Goal: Information Seeking & Learning: Learn about a topic

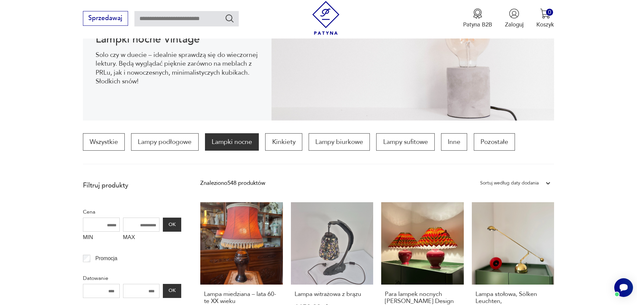
scroll to position [189, 0]
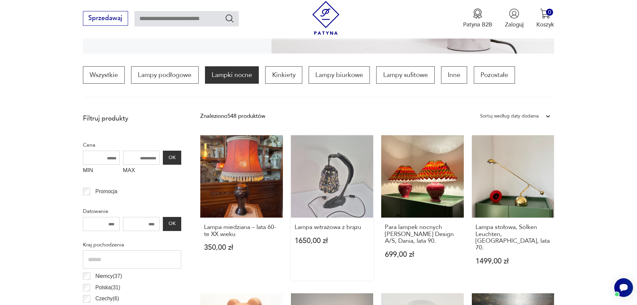
click at [329, 181] on link "Lampa witrażowa z brązu 1650,00 zł" at bounding box center [332, 207] width 83 height 145
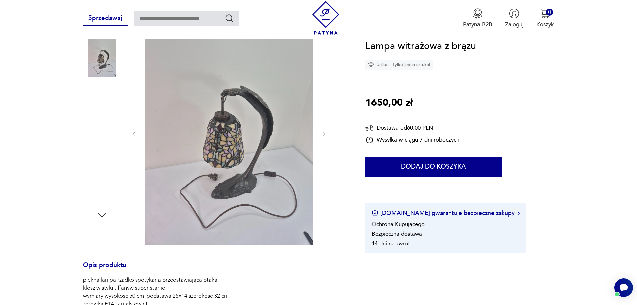
scroll to position [134, 0]
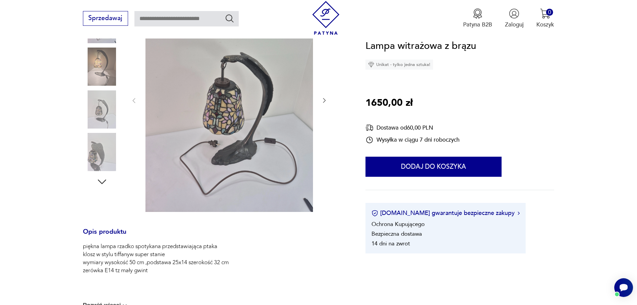
click at [325, 102] on icon "button" at bounding box center [324, 100] width 7 height 7
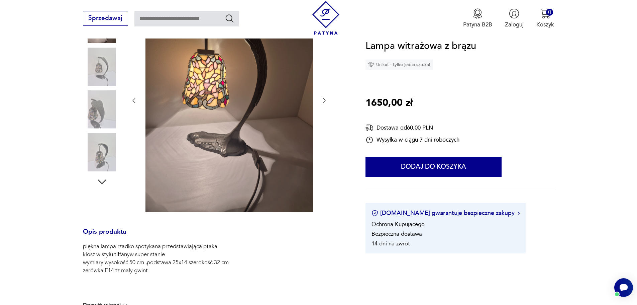
click at [325, 102] on icon "button" at bounding box center [324, 100] width 7 height 7
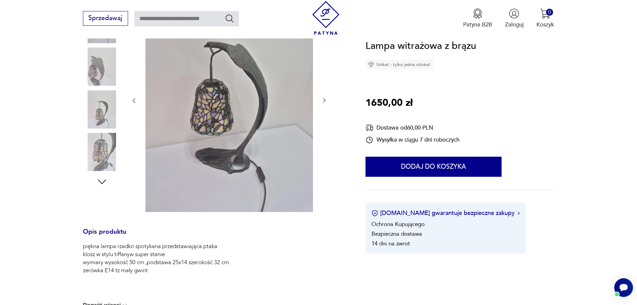
click at [325, 102] on icon "button" at bounding box center [324, 100] width 7 height 7
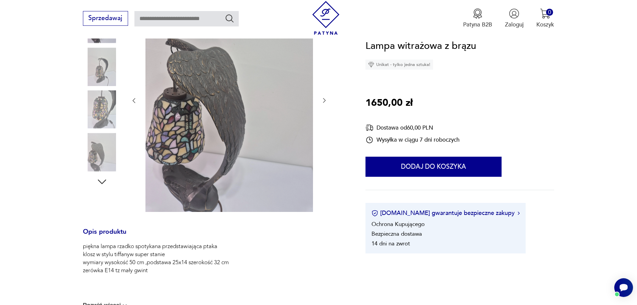
click at [325, 100] on icon "button" at bounding box center [324, 100] width 7 height 7
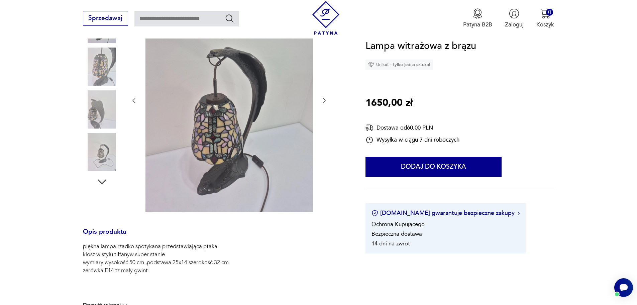
click at [325, 100] on icon "button" at bounding box center [324, 100] width 7 height 7
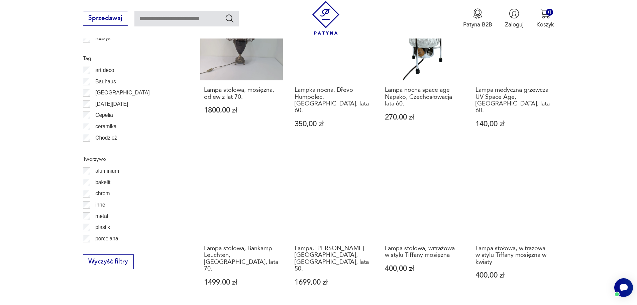
scroll to position [669, 0]
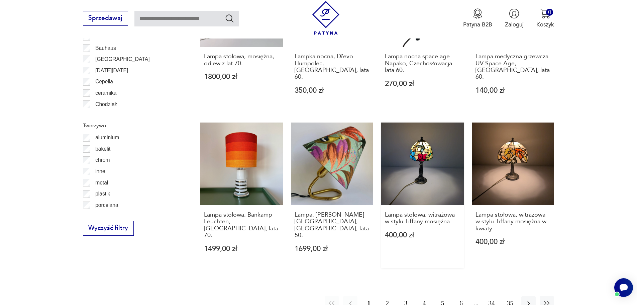
click at [422, 142] on link "Lampa stołowa, witrażowa w stylu Tiffany mosiężna 400,00 zł" at bounding box center [422, 194] width 83 height 145
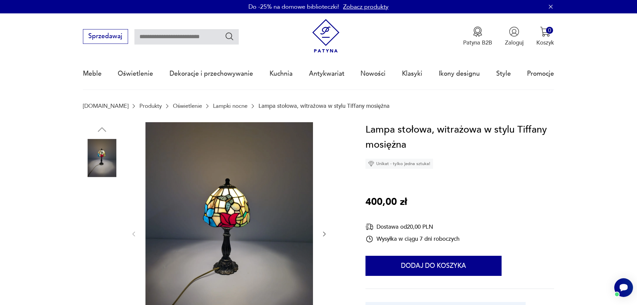
scroll to position [67, 0]
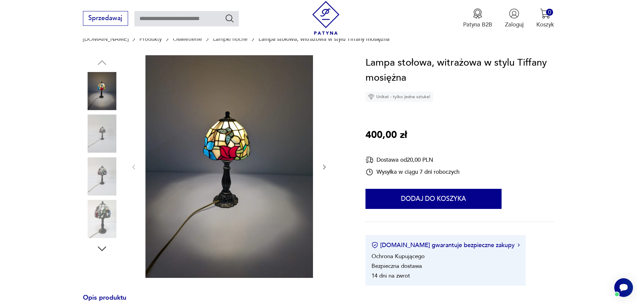
click at [323, 165] on icon "button" at bounding box center [324, 167] width 7 height 7
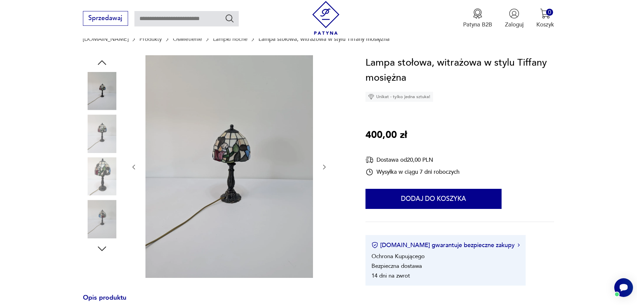
click at [323, 165] on icon "button" at bounding box center [324, 167] width 7 height 7
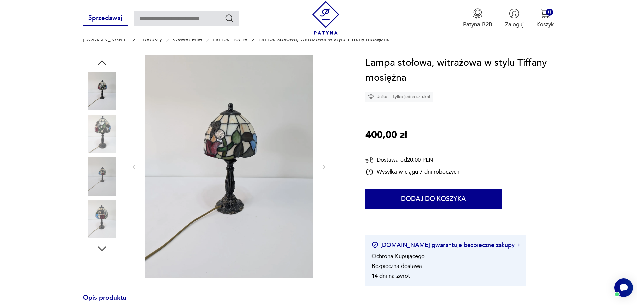
click at [323, 165] on icon "button" at bounding box center [324, 167] width 7 height 7
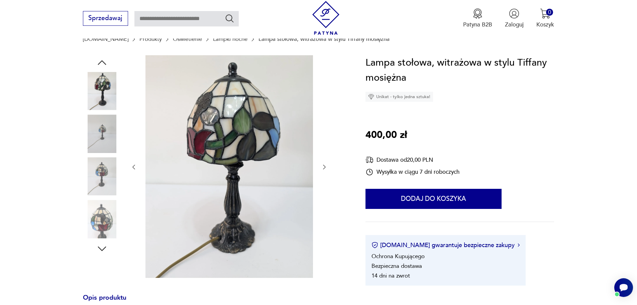
click at [323, 165] on icon "button" at bounding box center [324, 167] width 7 height 7
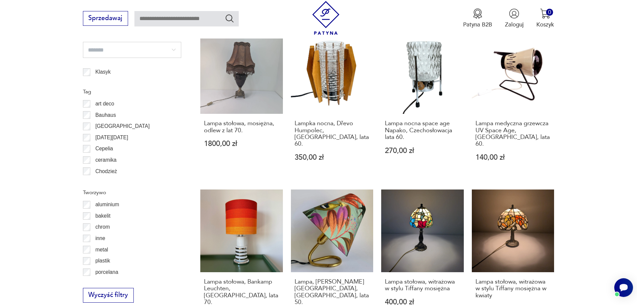
scroll to position [702, 0]
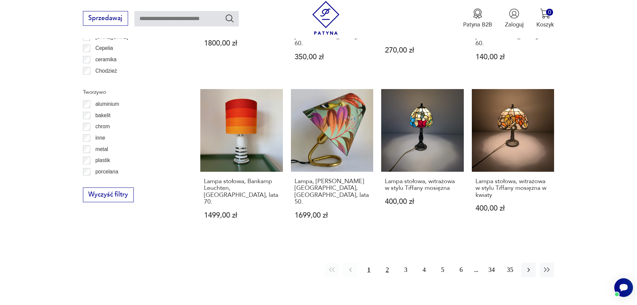
click at [387, 262] on button "2" at bounding box center [387, 269] width 14 height 14
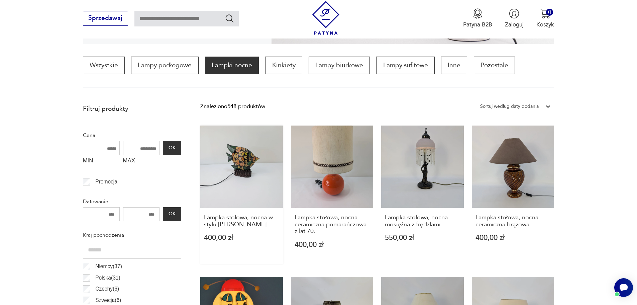
click at [243, 174] on link "Lampka stołowa, nocna w stylu [PERSON_NAME] 400,00 zł" at bounding box center [241, 194] width 83 height 138
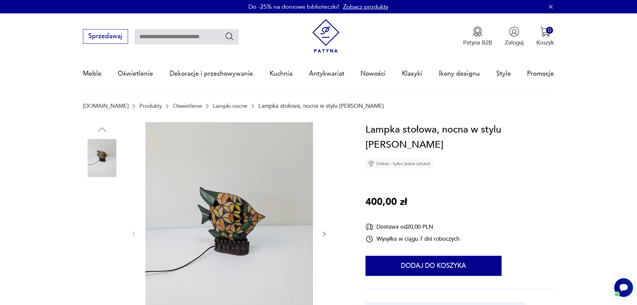
scroll to position [33, 0]
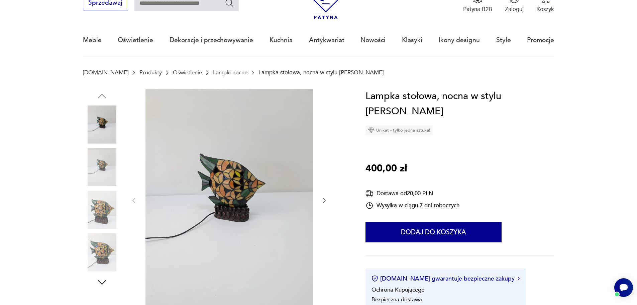
click at [326, 200] on icon "button" at bounding box center [324, 200] width 7 height 7
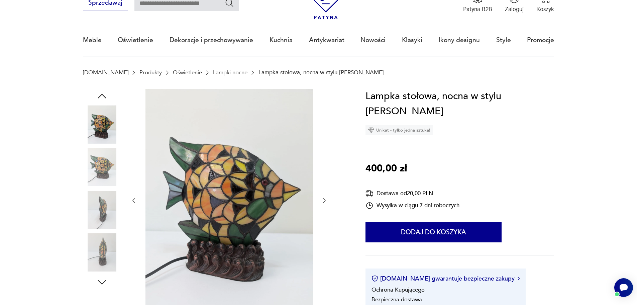
click at [326, 200] on icon "button" at bounding box center [324, 200] width 7 height 7
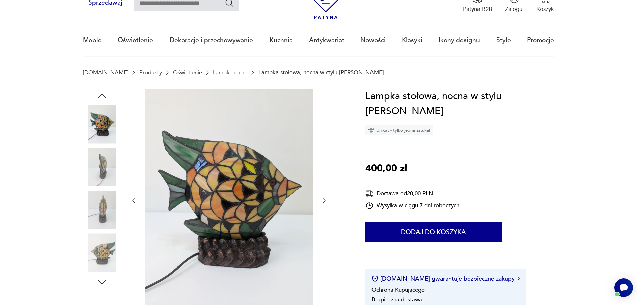
click at [326, 200] on icon "button" at bounding box center [324, 200] width 7 height 7
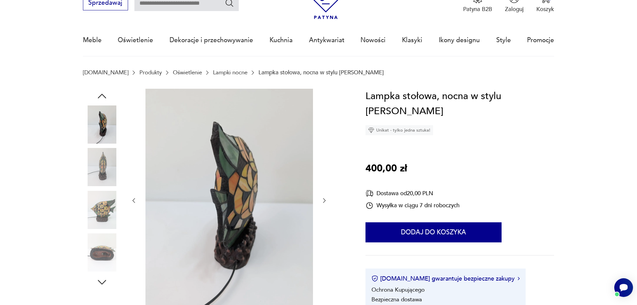
click at [326, 200] on icon "button" at bounding box center [324, 200] width 7 height 7
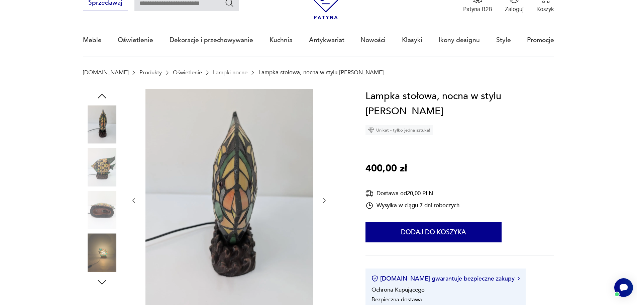
click at [326, 200] on icon "button" at bounding box center [324, 200] width 7 height 7
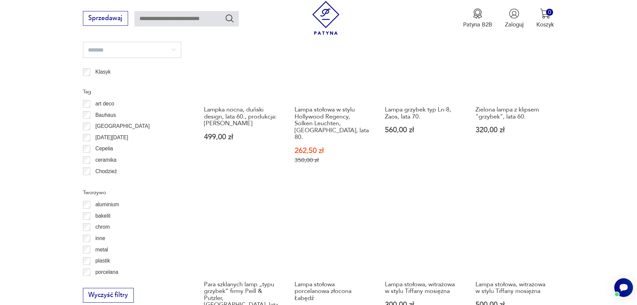
scroll to position [635, 0]
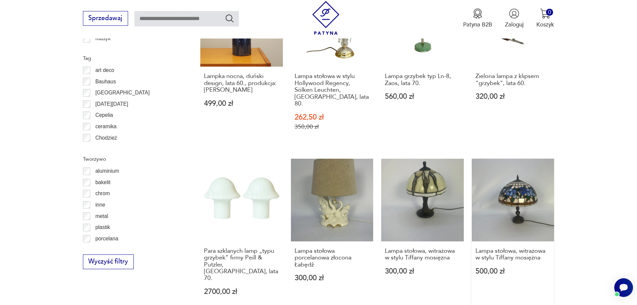
click at [515, 192] on link "Lampa stołowa, witrażowa w stylu Tiffany mosiężna 500,00 zł" at bounding box center [513, 235] width 83 height 152
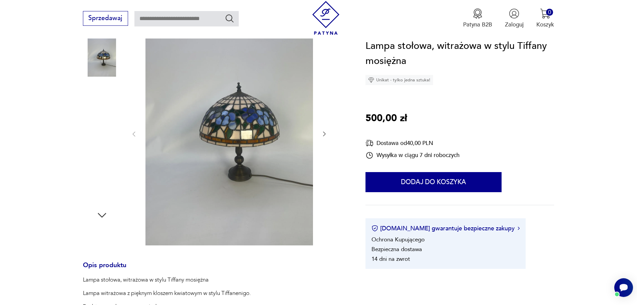
scroll to position [67, 0]
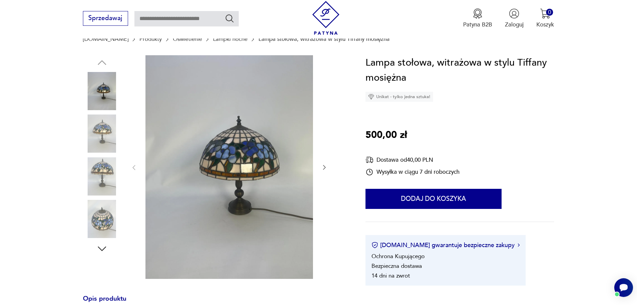
click at [325, 166] on icon "button" at bounding box center [324, 167] width 7 height 7
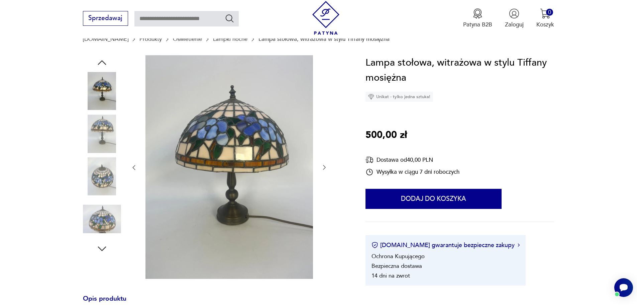
click at [325, 166] on icon "button" at bounding box center [324, 167] width 7 height 7
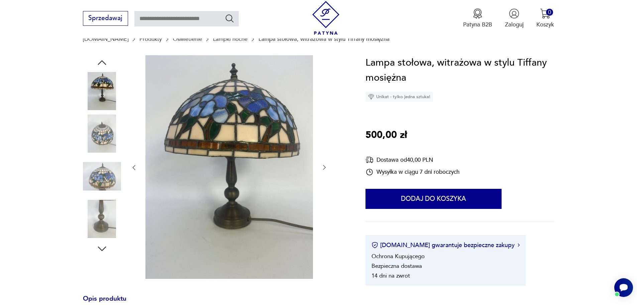
click at [325, 166] on icon "button" at bounding box center [324, 167] width 7 height 7
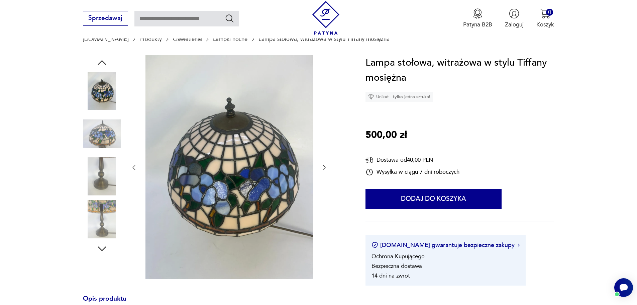
click at [325, 166] on icon "button" at bounding box center [324, 167] width 7 height 7
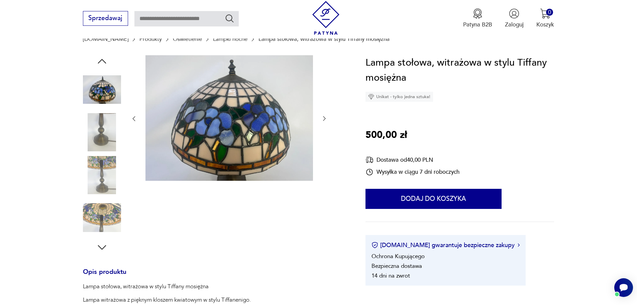
click at [325, 118] on icon "button" at bounding box center [324, 118] width 7 height 7
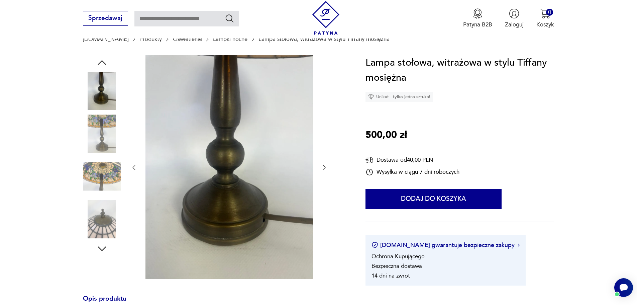
click at [326, 168] on icon "button" at bounding box center [324, 167] width 7 height 7
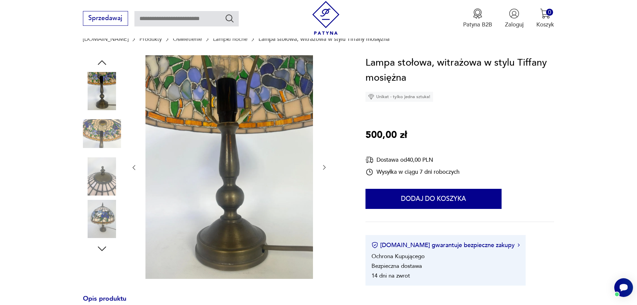
click at [326, 168] on icon "button" at bounding box center [324, 167] width 7 height 7
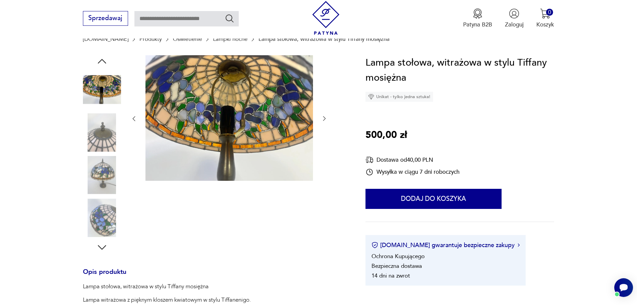
click at [326, 168] on div at bounding box center [228, 118] width 197 height 127
click at [322, 117] on icon "button" at bounding box center [324, 118] width 7 height 7
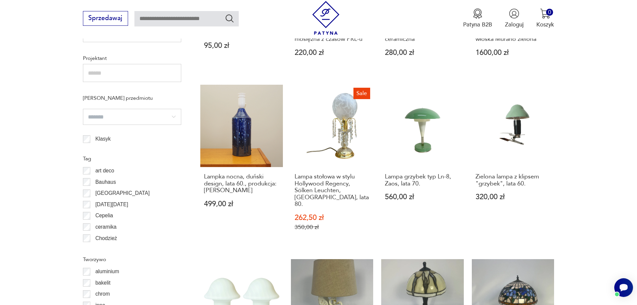
scroll to position [702, 0]
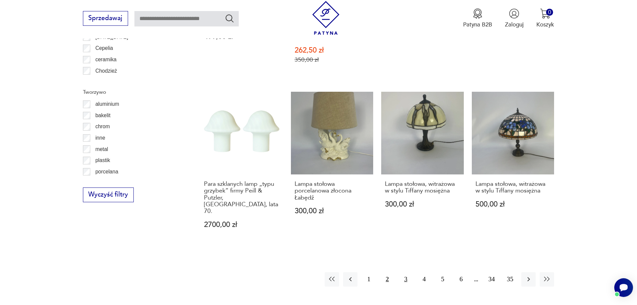
click at [404, 272] on button "3" at bounding box center [406, 279] width 14 height 14
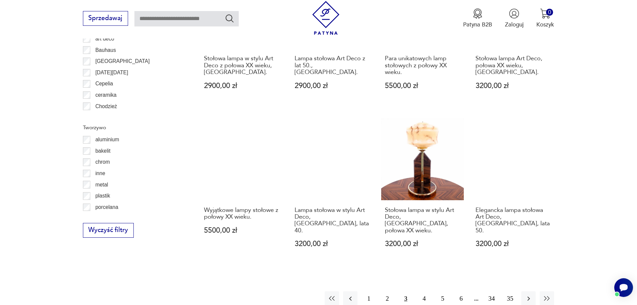
scroll to position [801, 0]
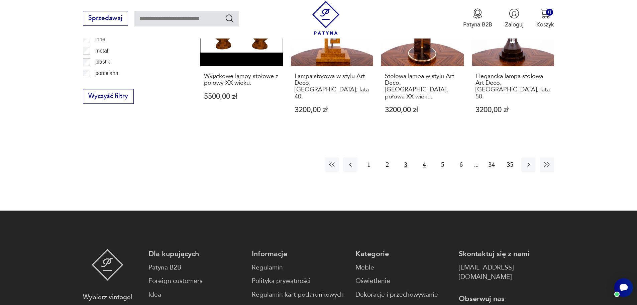
click at [421, 157] on button "4" at bounding box center [424, 164] width 14 height 14
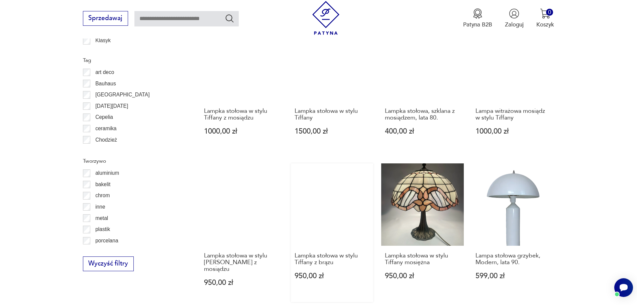
scroll to position [734, 0]
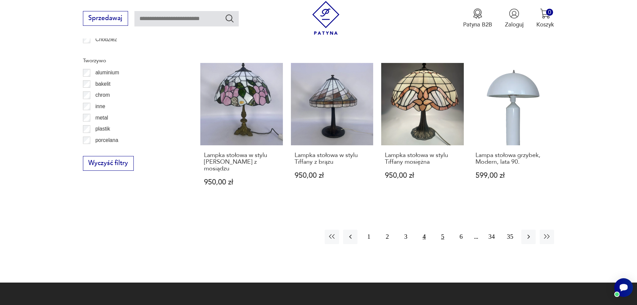
click at [443, 229] on button "5" at bounding box center [442, 236] width 14 height 14
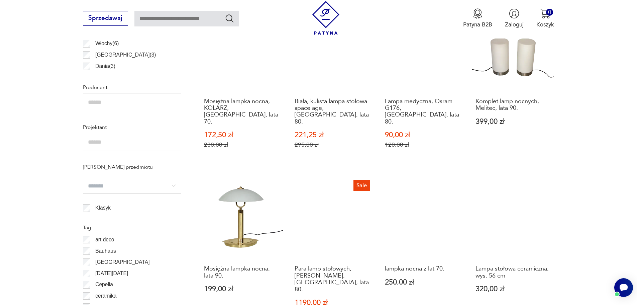
scroll to position [667, 0]
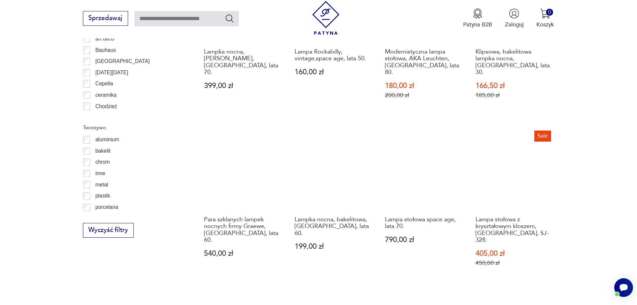
scroll to position [801, 0]
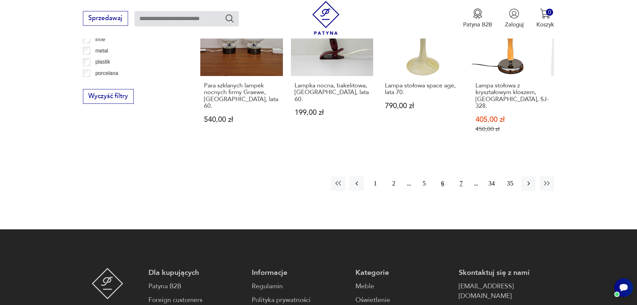
click at [459, 176] on button "7" at bounding box center [461, 183] width 14 height 14
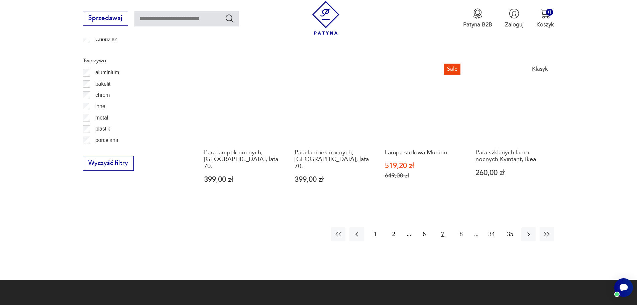
scroll to position [834, 0]
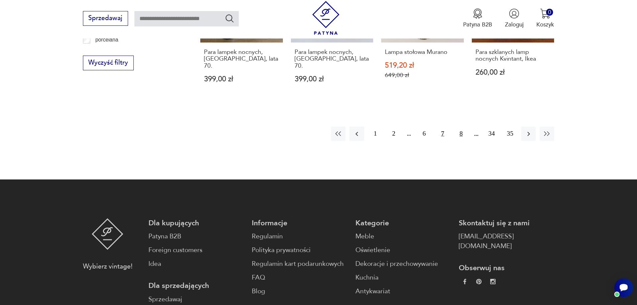
click at [463, 126] on button "8" at bounding box center [461, 133] width 14 height 14
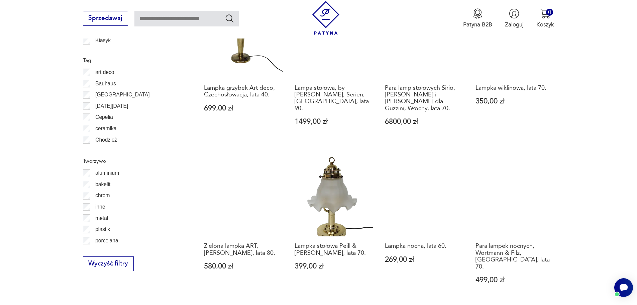
scroll to position [834, 0]
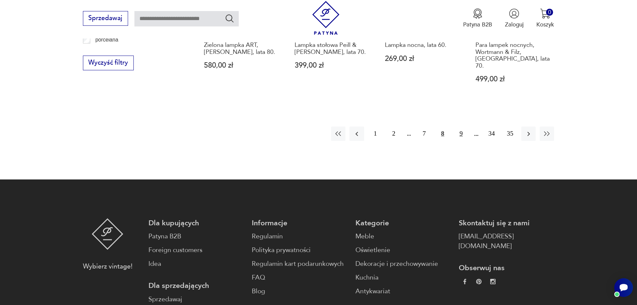
click at [458, 126] on button "9" at bounding box center [461, 133] width 14 height 14
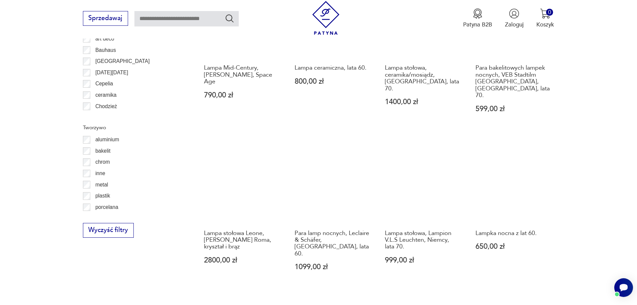
scroll to position [700, 0]
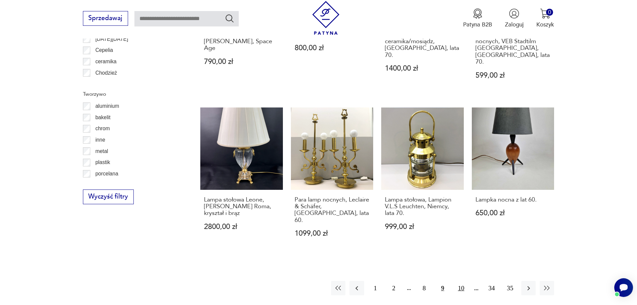
click at [458, 281] on button "10" at bounding box center [461, 288] width 14 height 14
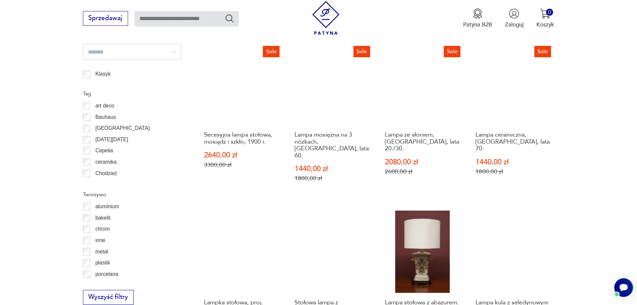
scroll to position [801, 0]
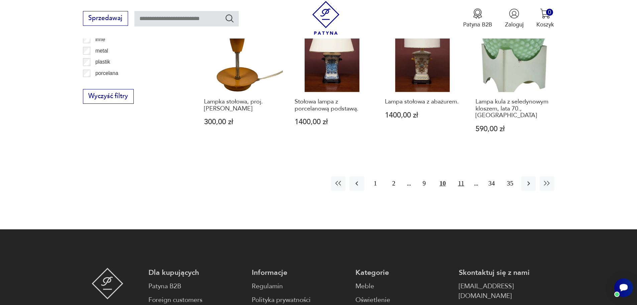
click at [463, 176] on button "11" at bounding box center [461, 183] width 14 height 14
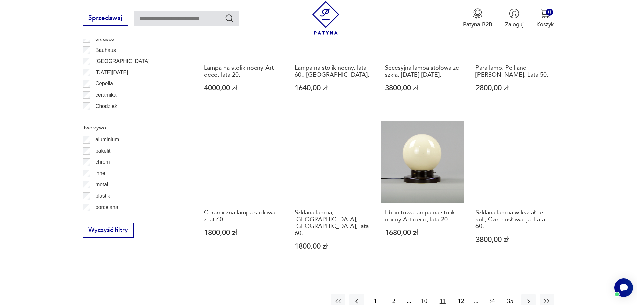
scroll to position [700, 0]
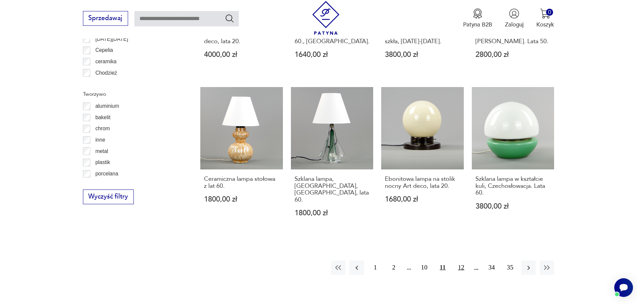
click at [459, 260] on button "12" at bounding box center [461, 267] width 14 height 14
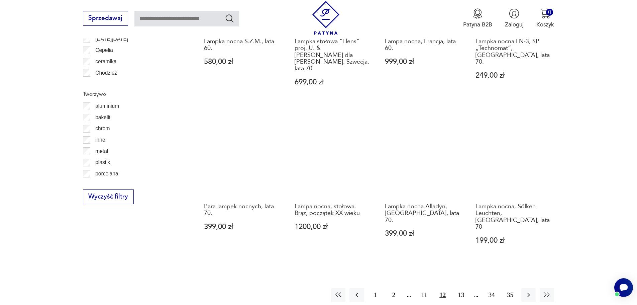
scroll to position [734, 0]
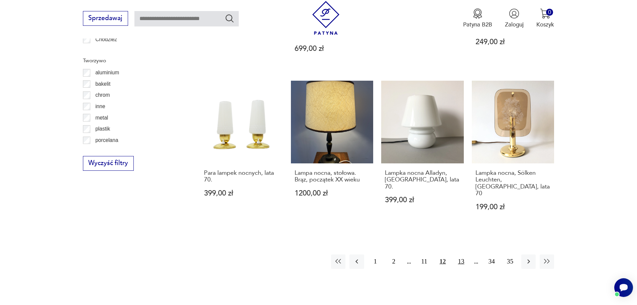
click at [460, 254] on button "13" at bounding box center [461, 261] width 14 height 14
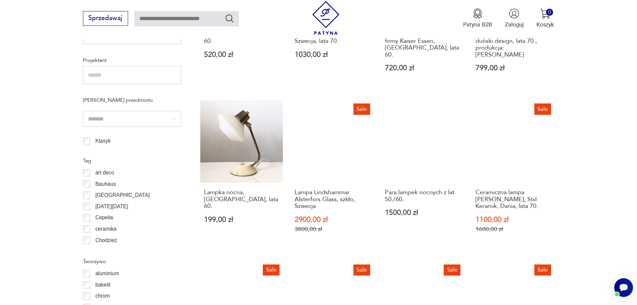
scroll to position [700, 0]
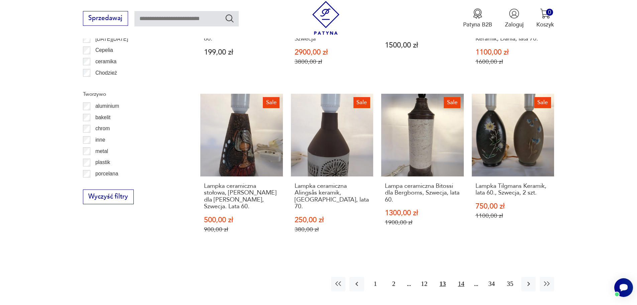
click at [458, 277] on button "14" at bounding box center [461, 284] width 14 height 14
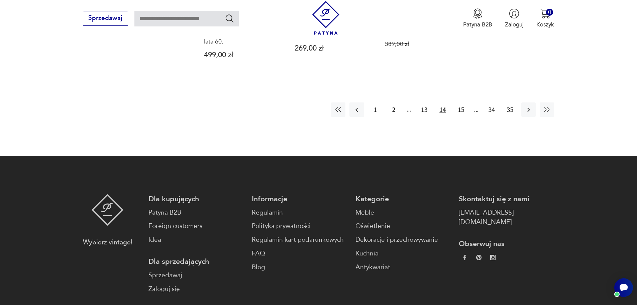
scroll to position [700, 0]
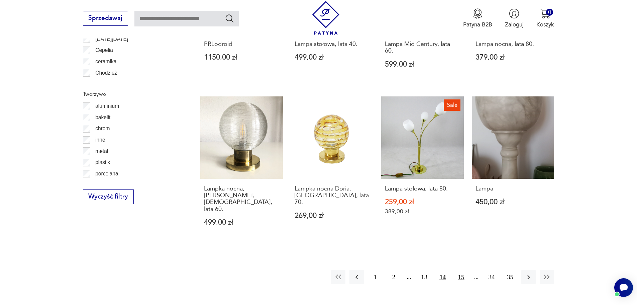
click at [460, 270] on button "15" at bounding box center [461, 277] width 14 height 14
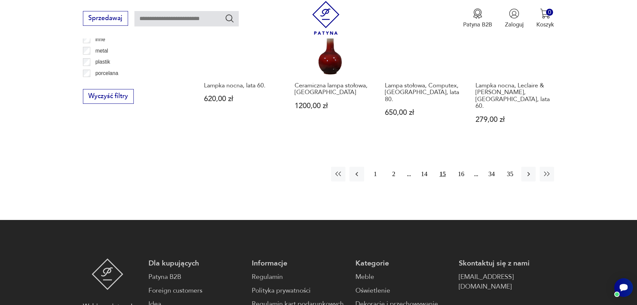
scroll to position [700, 0]
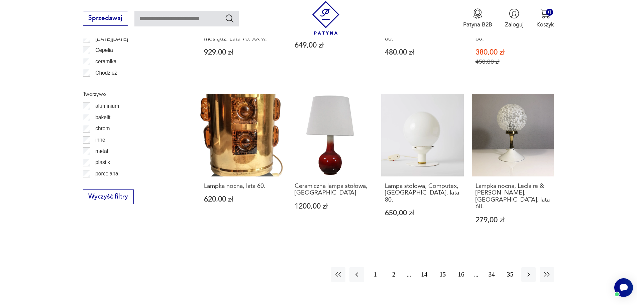
click at [459, 267] on button "16" at bounding box center [461, 274] width 14 height 14
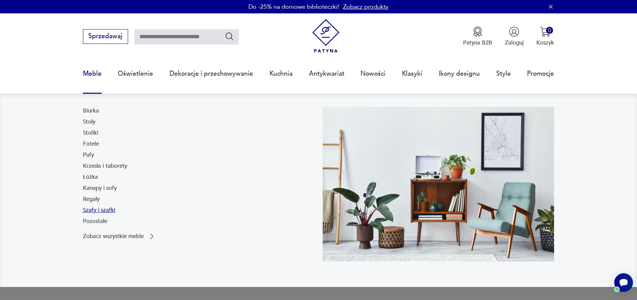
click at [101, 211] on link "Szafy i szafki" at bounding box center [99, 210] width 32 height 8
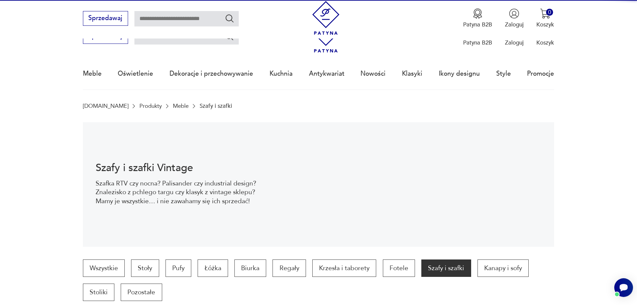
scroll to position [203, 0]
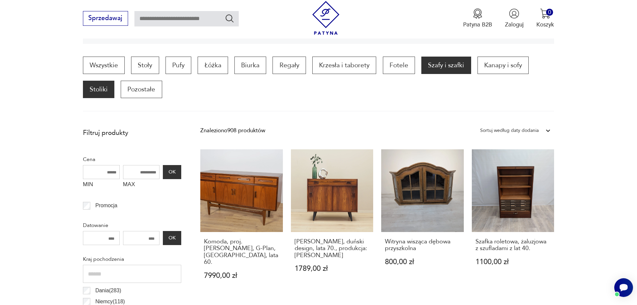
click at [106, 89] on p "Stoliki" at bounding box center [98, 89] width 31 height 17
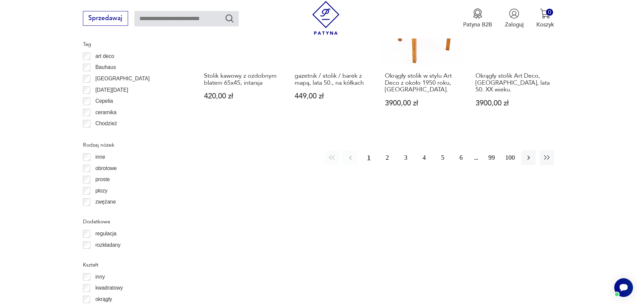
scroll to position [858, 0]
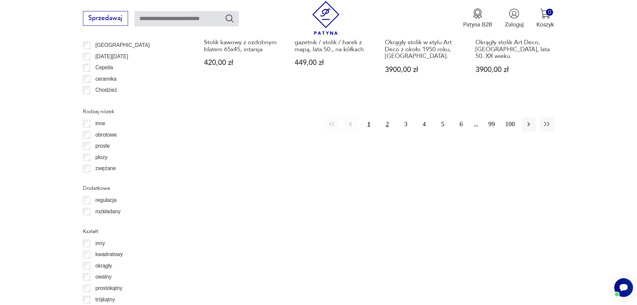
click at [384, 119] on button "2" at bounding box center [387, 124] width 14 height 14
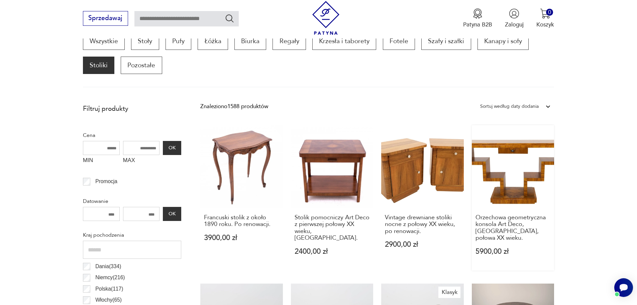
click at [495, 179] on link "Orzechowa geometryczna konsola Art Deco, [GEOGRAPHIC_DATA], połowa XX wieku. 59…" at bounding box center [513, 197] width 83 height 145
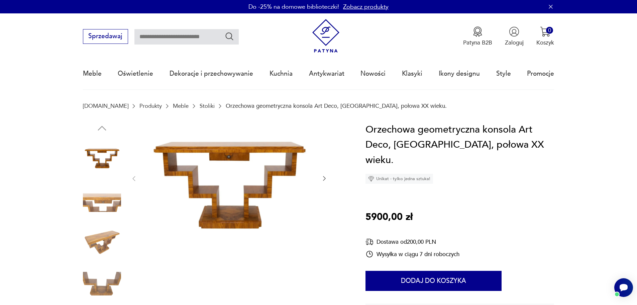
click at [325, 178] on icon "button" at bounding box center [324, 178] width 7 height 7
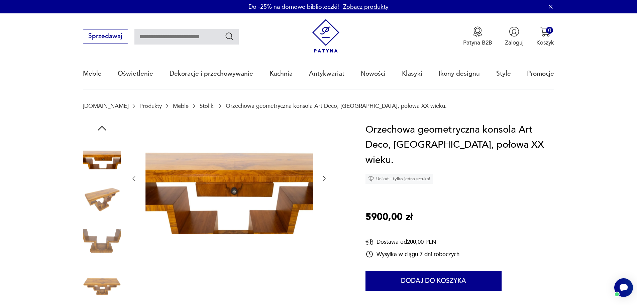
click at [325, 178] on icon "button" at bounding box center [324, 178] width 7 height 7
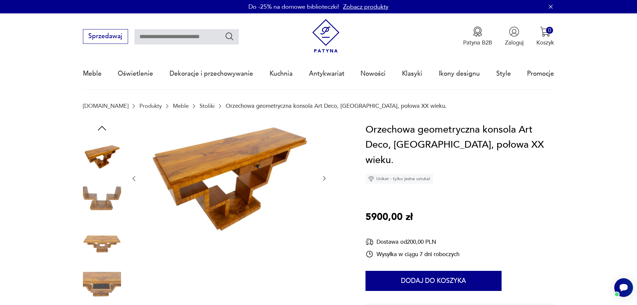
click at [325, 178] on icon "button" at bounding box center [324, 178] width 7 height 7
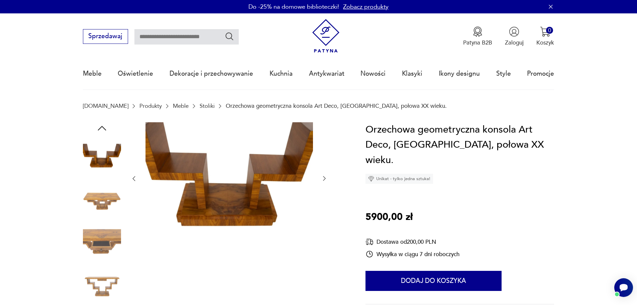
click at [325, 178] on icon "button" at bounding box center [324, 178] width 7 height 7
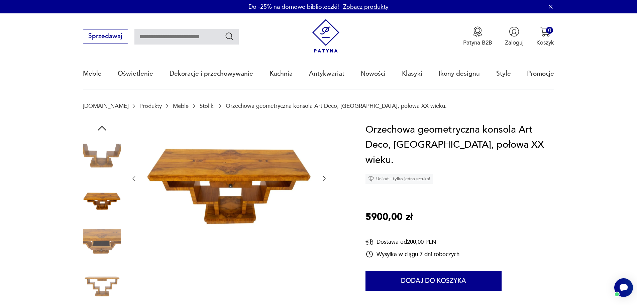
click at [325, 178] on icon "button" at bounding box center [324, 178] width 7 height 7
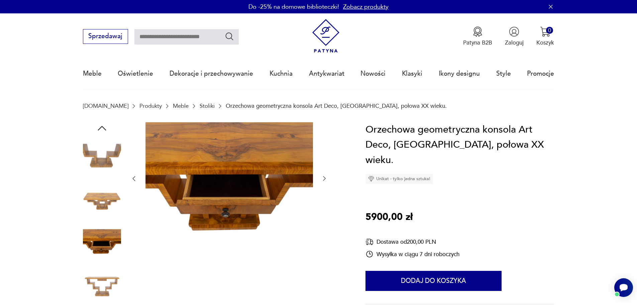
click at [325, 178] on icon "button" at bounding box center [324, 178] width 7 height 7
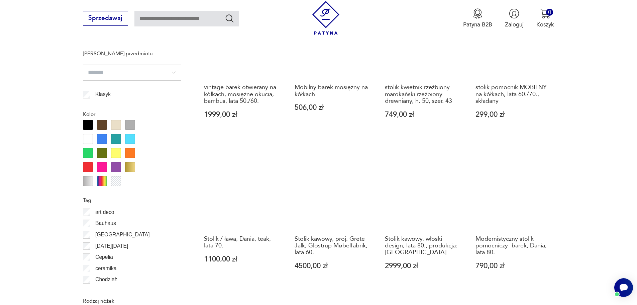
scroll to position [869, 0]
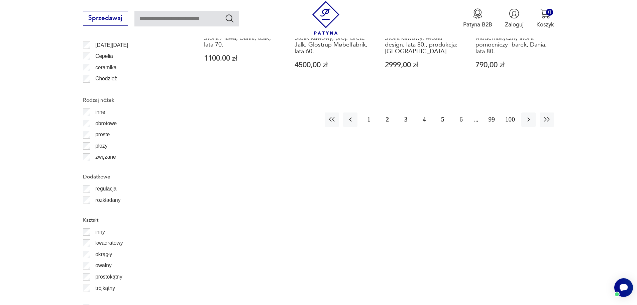
click at [408, 112] on button "3" at bounding box center [406, 119] width 14 height 14
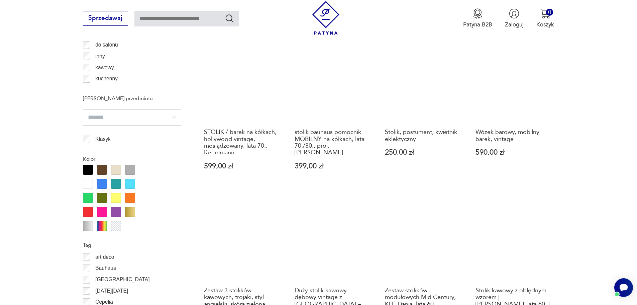
scroll to position [791, 0]
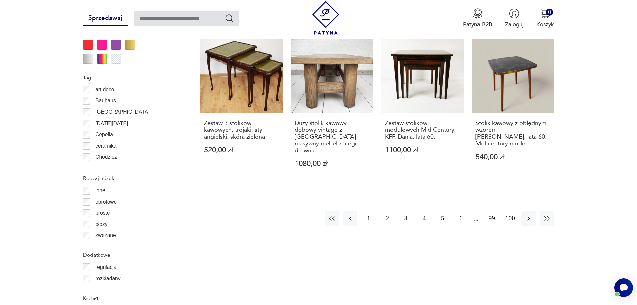
click at [420, 211] on button "4" at bounding box center [424, 218] width 14 height 14
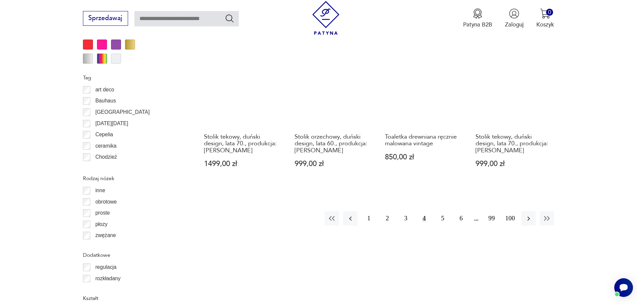
scroll to position [825, 0]
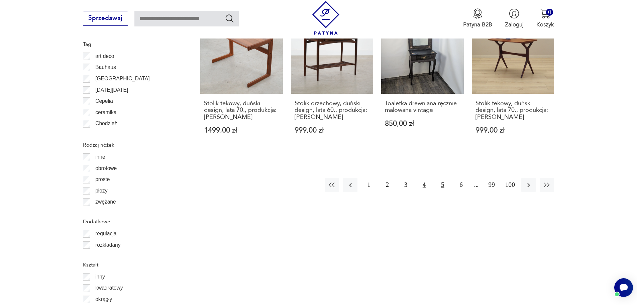
click at [440, 178] on button "5" at bounding box center [442, 185] width 14 height 14
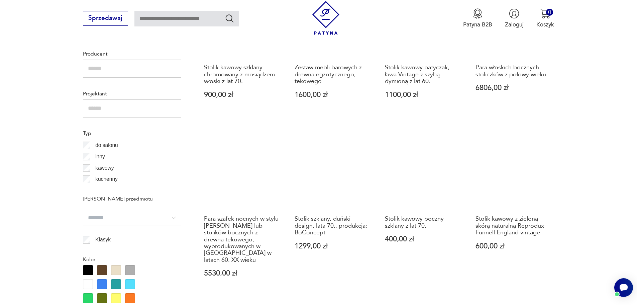
scroll to position [724, 0]
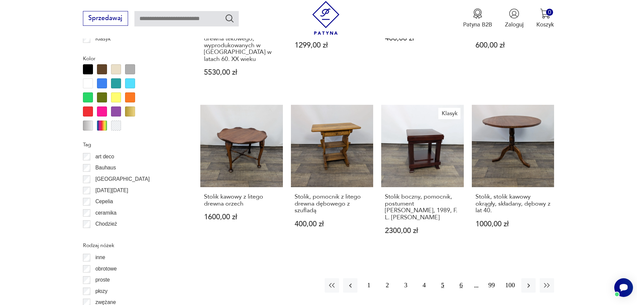
click at [463, 278] on button "6" at bounding box center [461, 285] width 14 height 14
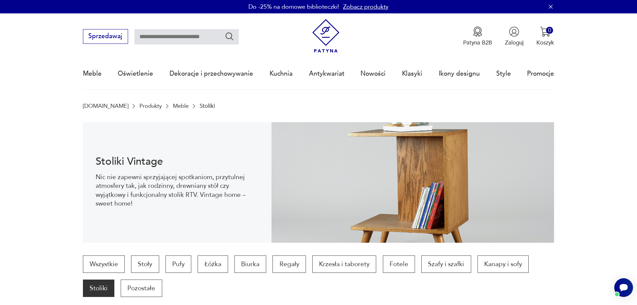
click at [202, 38] on input "text" at bounding box center [186, 36] width 104 height 15
type input "*********"
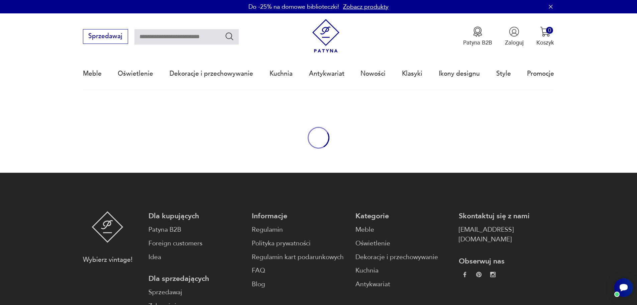
type input "*********"
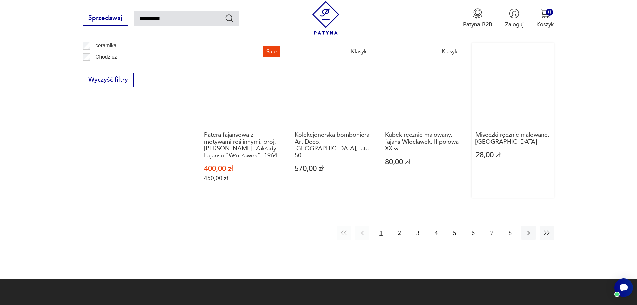
scroll to position [645, 0]
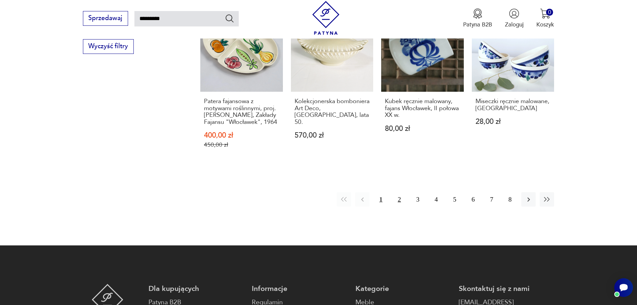
click at [401, 192] on button "2" at bounding box center [399, 199] width 14 height 14
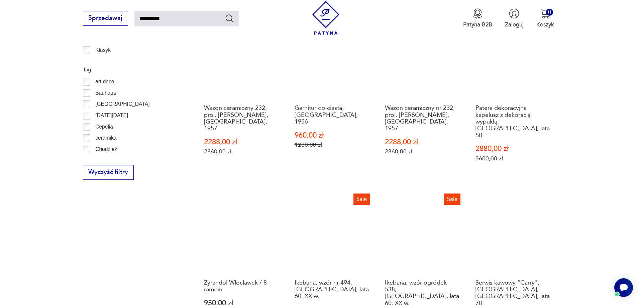
scroll to position [406, 0]
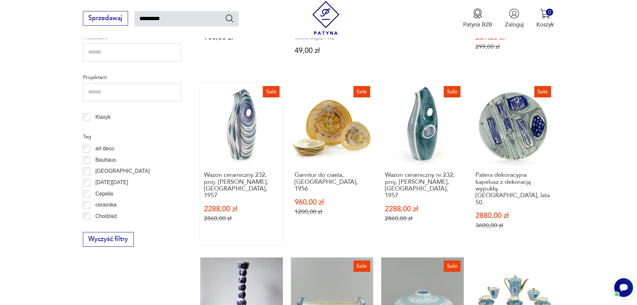
click at [232, 123] on link "Sale Wazon ceramiczny 232, proj. [PERSON_NAME][GEOGRAPHIC_DATA], 1957 2288,00 z…" at bounding box center [241, 164] width 83 height 162
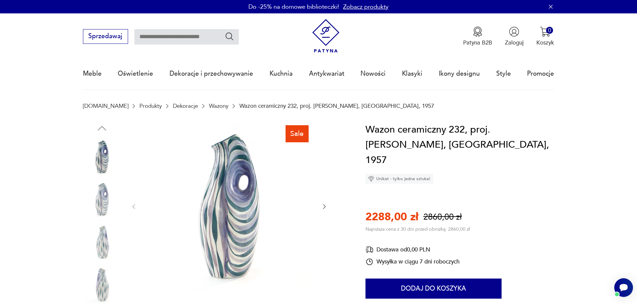
click at [328, 205] on div "Sale" at bounding box center [214, 221] width 263 height 198
click at [326, 205] on icon "button" at bounding box center [324, 206] width 7 height 7
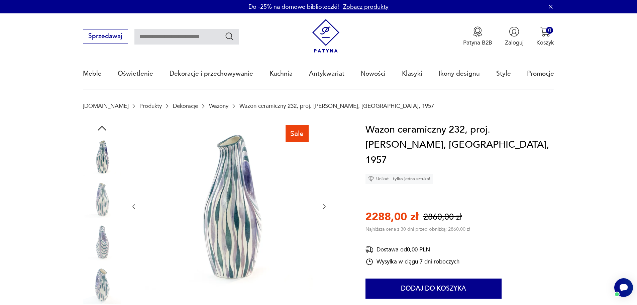
click at [326, 205] on icon "button" at bounding box center [324, 206] width 7 height 7
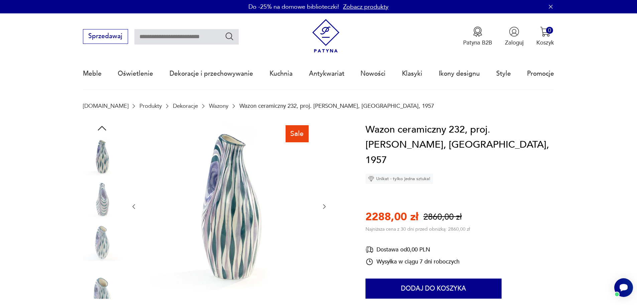
click at [326, 204] on icon "button" at bounding box center [324, 206] width 7 height 7
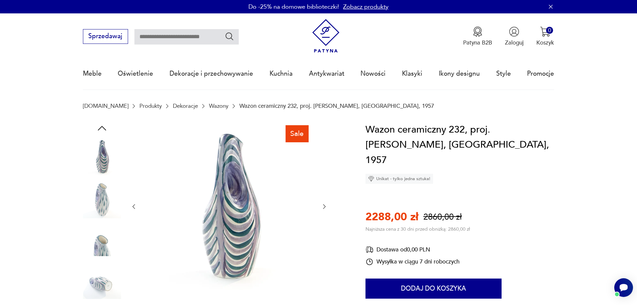
type input "*********"
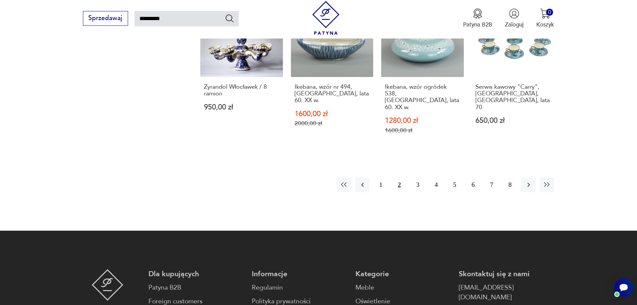
scroll to position [702, 0]
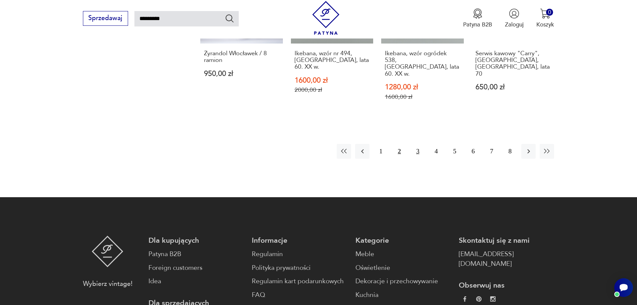
click at [419, 144] on button "3" at bounding box center [418, 151] width 14 height 14
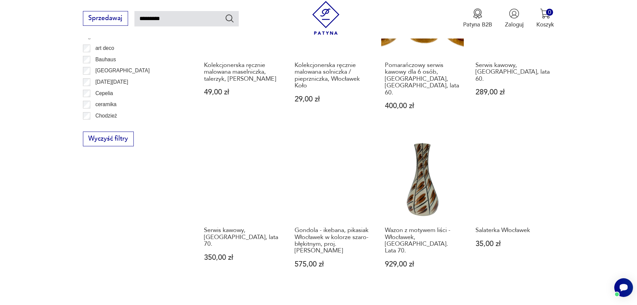
scroll to position [707, 0]
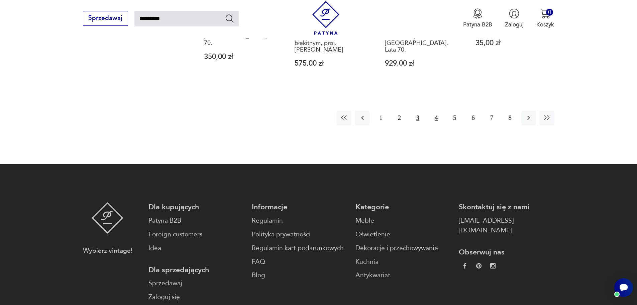
click at [439, 111] on button "4" at bounding box center [436, 118] width 14 height 14
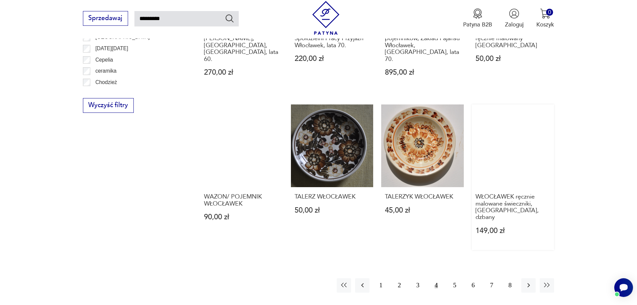
scroll to position [640, 0]
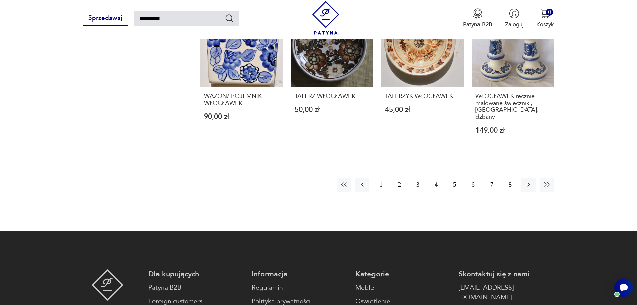
click at [453, 178] on button "5" at bounding box center [454, 185] width 14 height 14
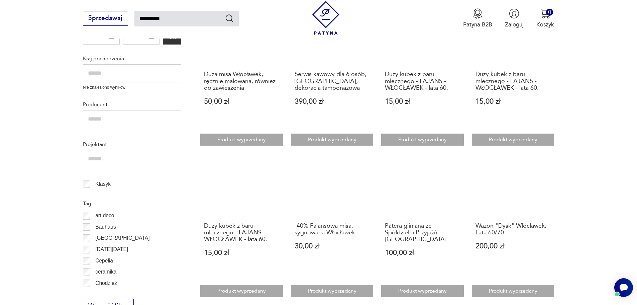
scroll to position [540, 0]
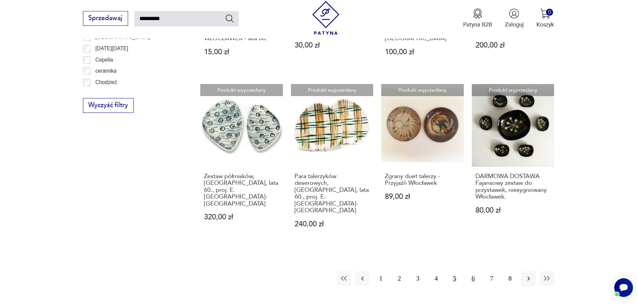
click at [474, 271] on button "6" at bounding box center [473, 278] width 14 height 14
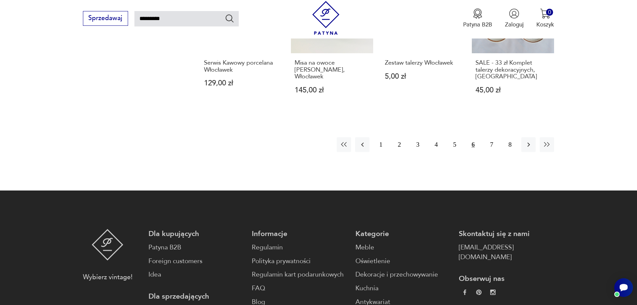
scroll to position [741, 0]
